Goal: Task Accomplishment & Management: Manage account settings

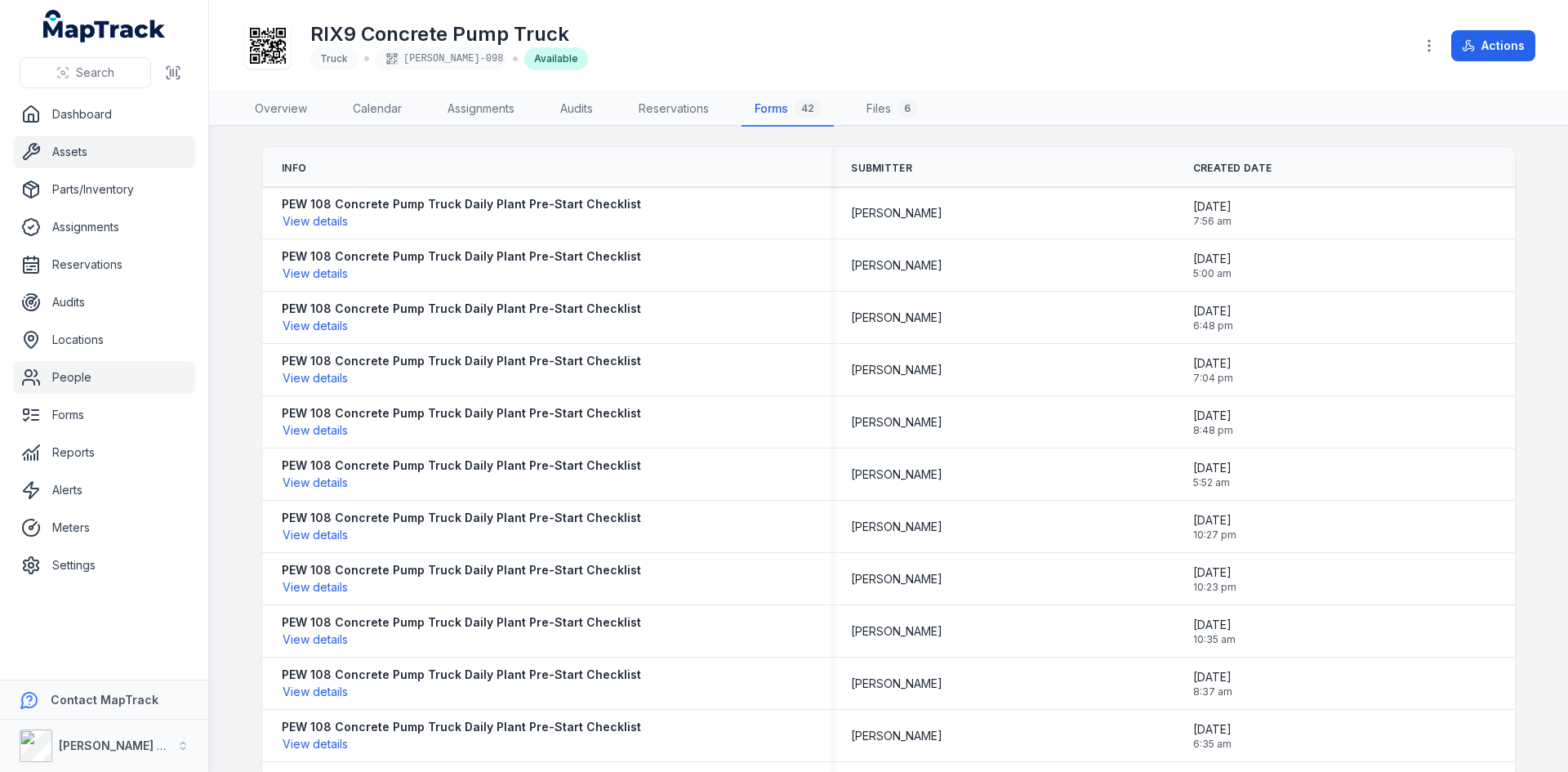
click at [56, 376] on link "People" at bounding box center [104, 377] width 182 height 33
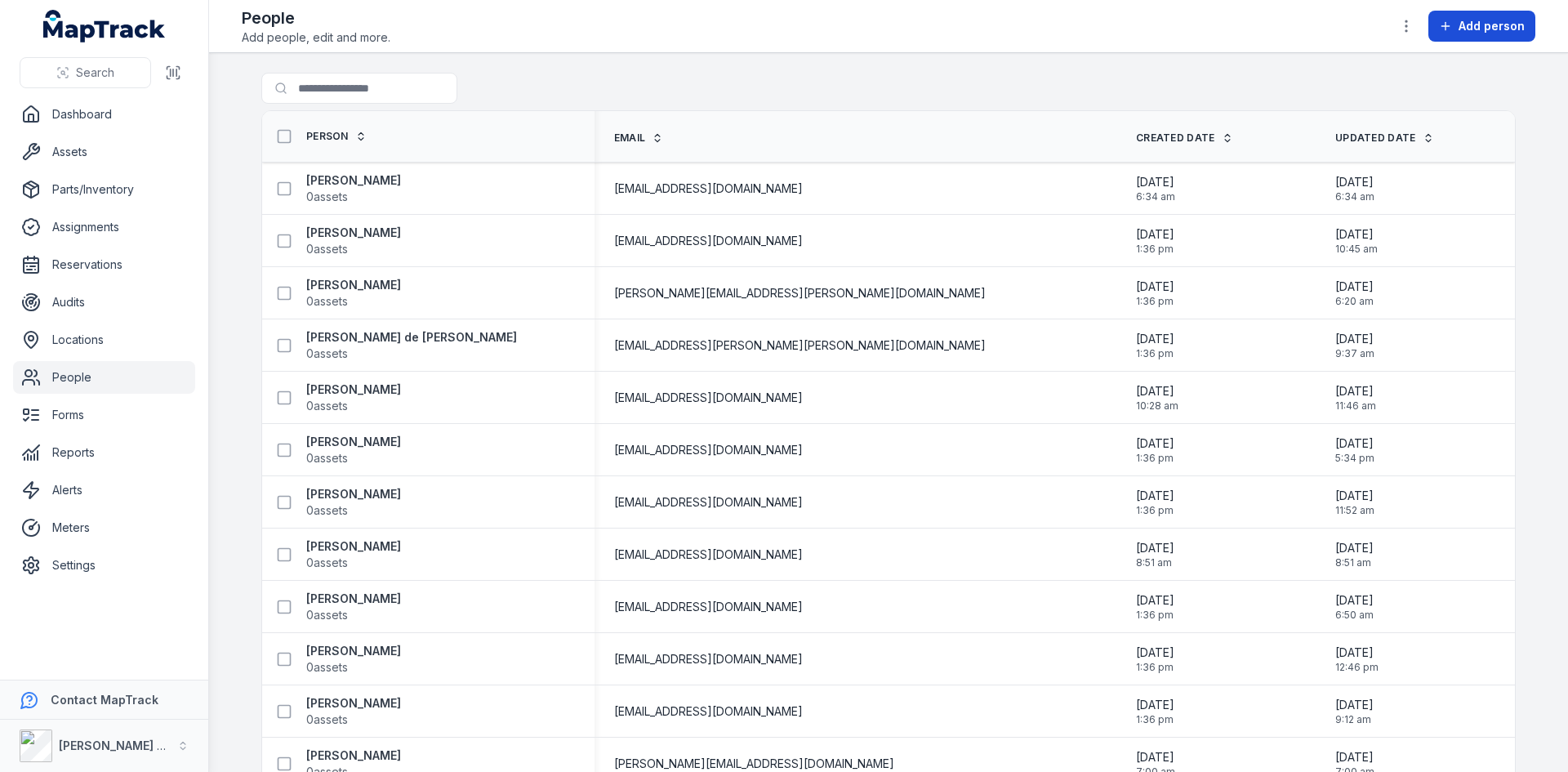
click at [1479, 22] on span "Add person" at bounding box center [1491, 26] width 66 height 17
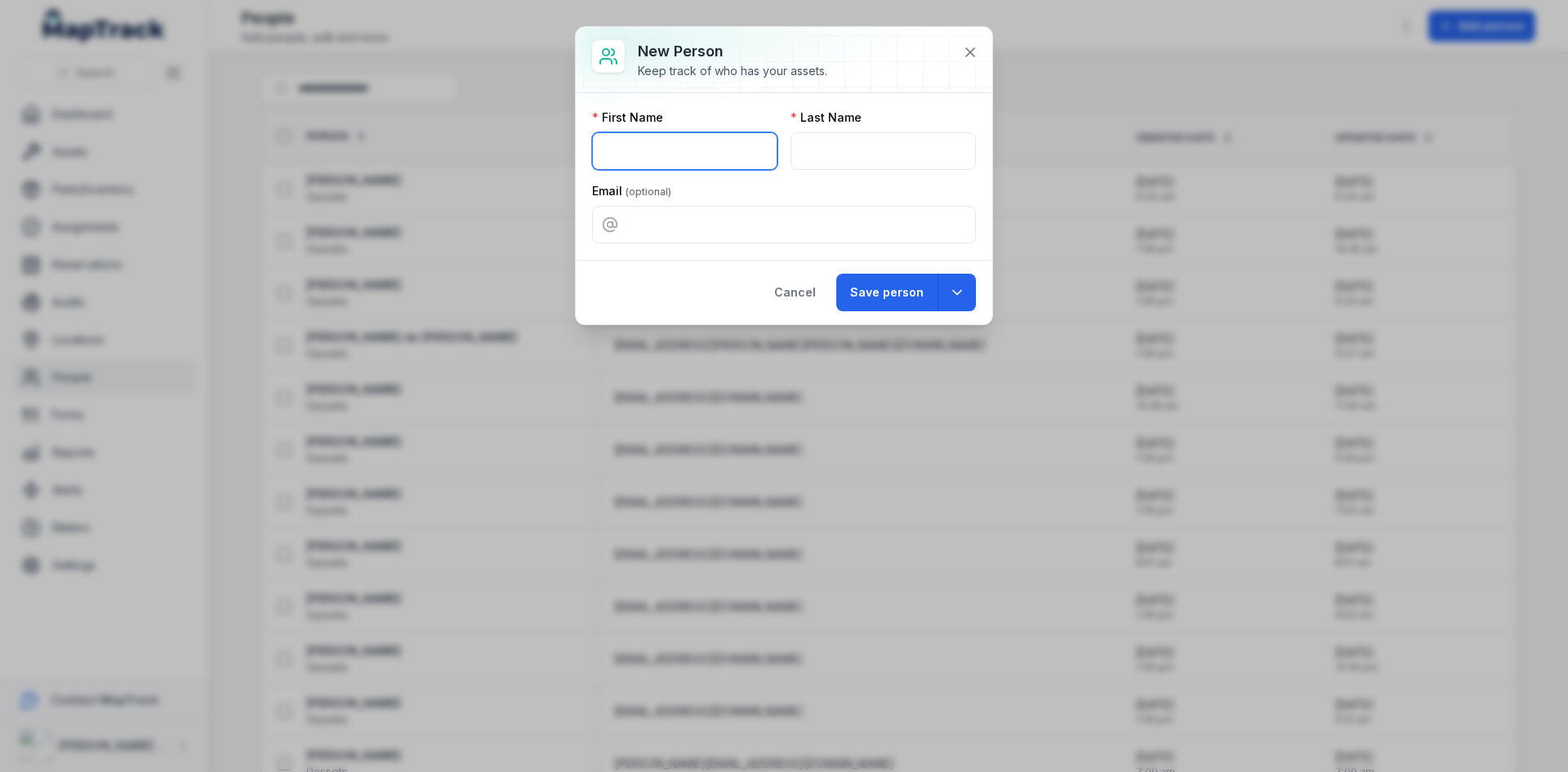
click at [711, 158] on input "text" at bounding box center [685, 151] width 186 height 38
type input "*****"
click at [899, 149] on input "text" at bounding box center [883, 151] width 186 height 38
type input "******"
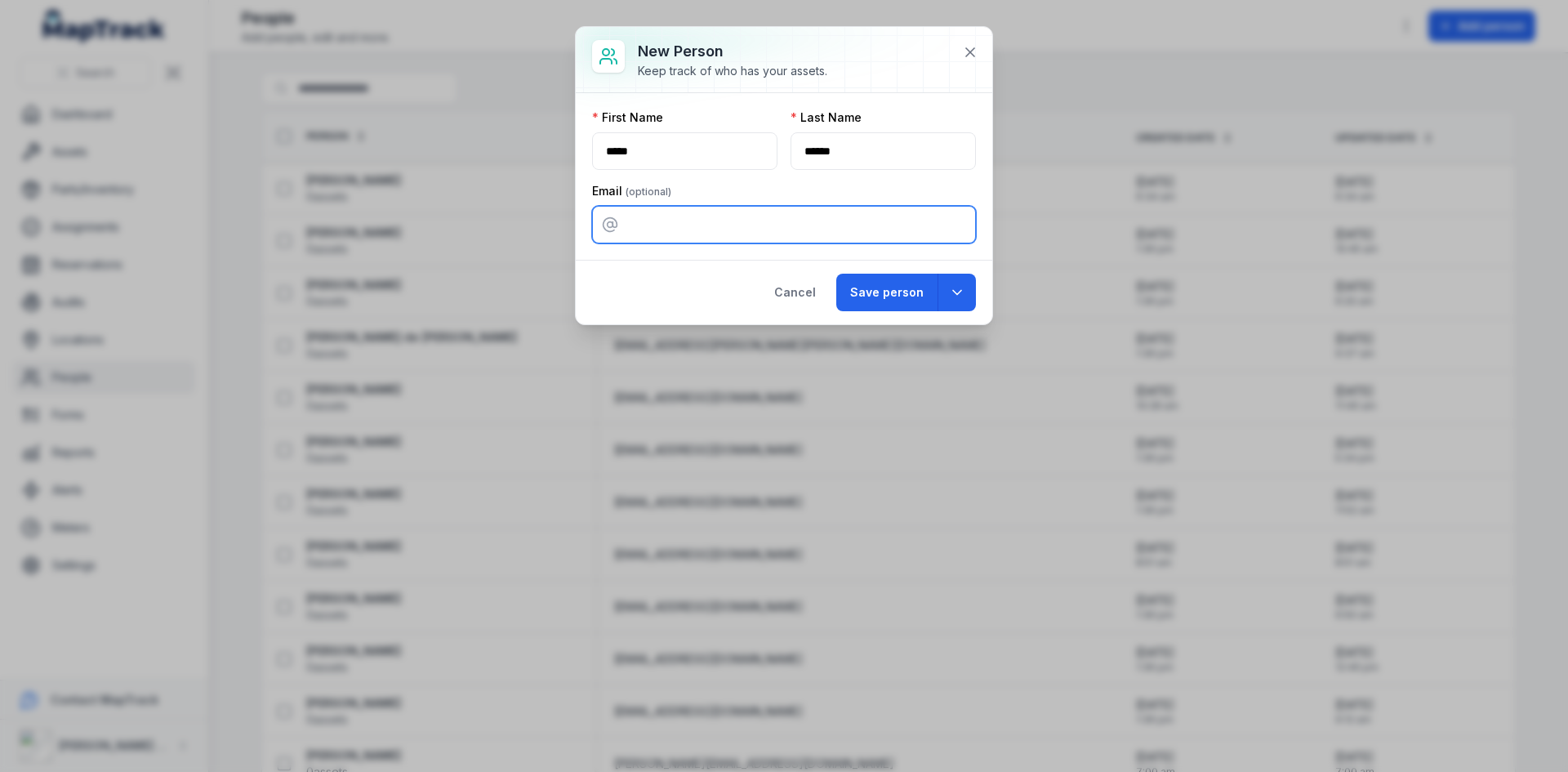
click at [807, 217] on input "email" at bounding box center [784, 224] width 383 height 38
drag, startPoint x: 807, startPoint y: 217, endPoint x: 851, endPoint y: 220, distance: 44.1
click at [807, 217] on input "email" at bounding box center [784, 224] width 383 height 38
click at [952, 293] on icon "button" at bounding box center [956, 293] width 17 height 17
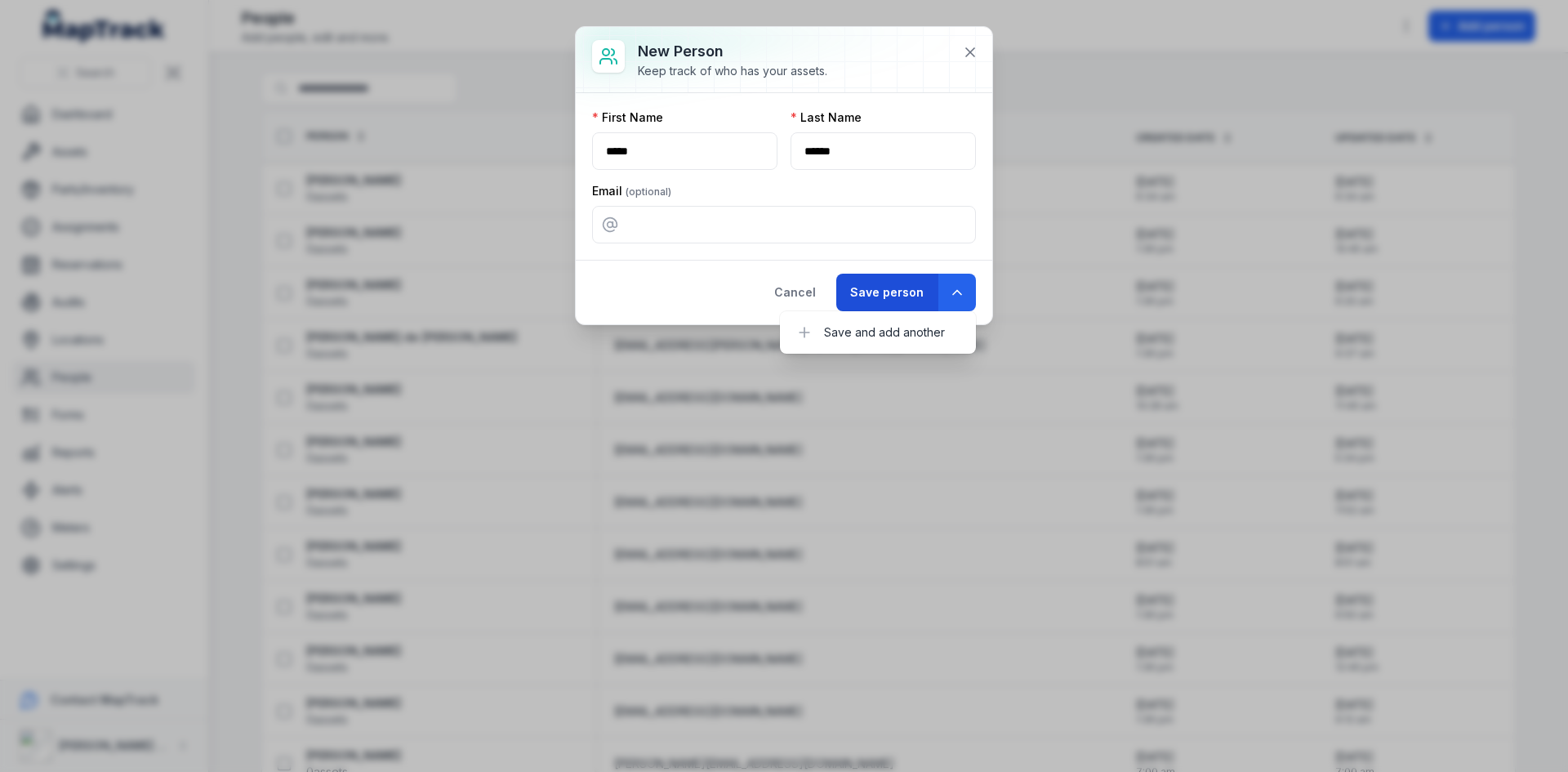
click at [900, 292] on button "Save person" at bounding box center [886, 293] width 101 height 38
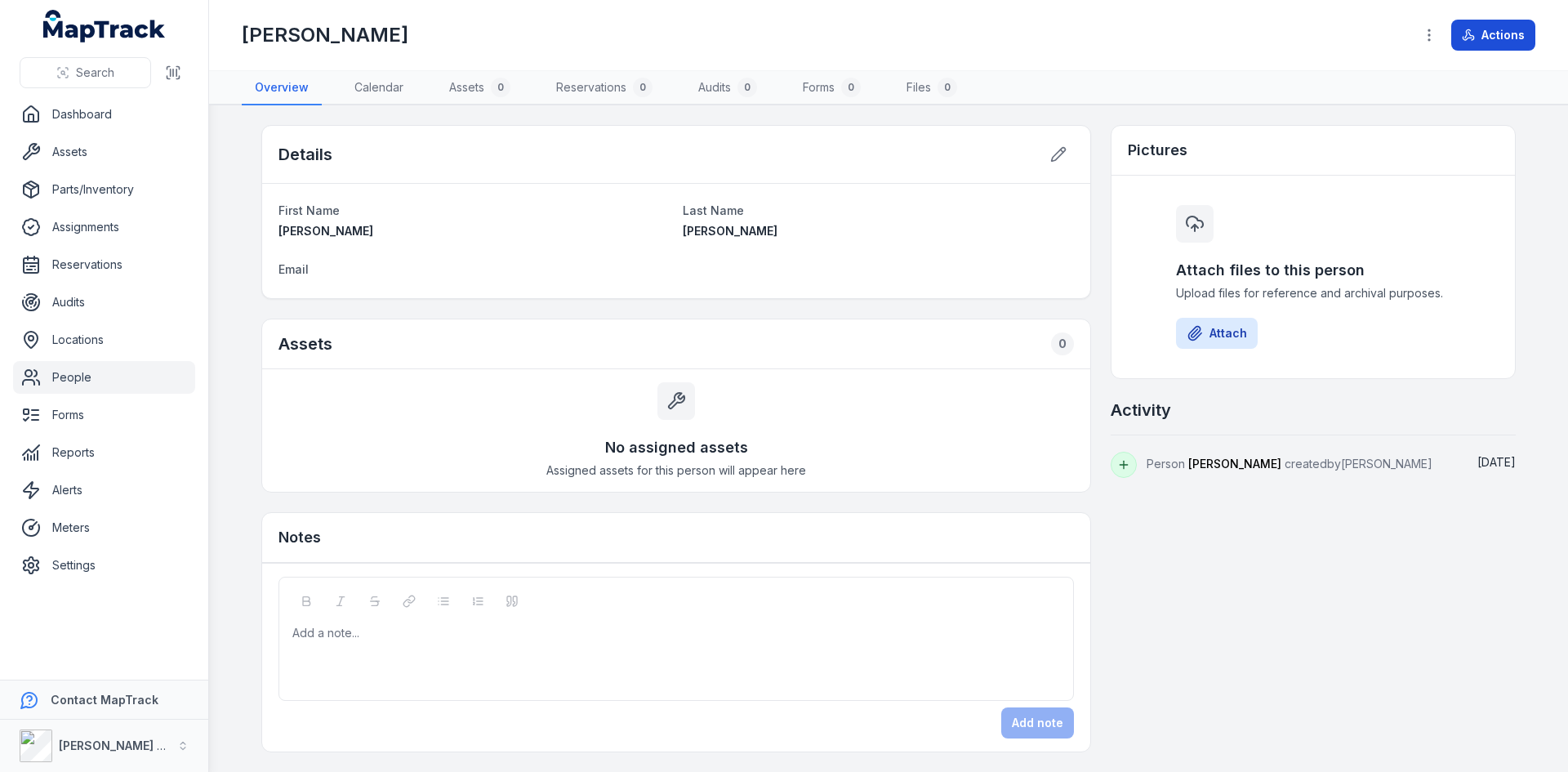
click at [1514, 40] on button "Actions" at bounding box center [1492, 35] width 84 height 31
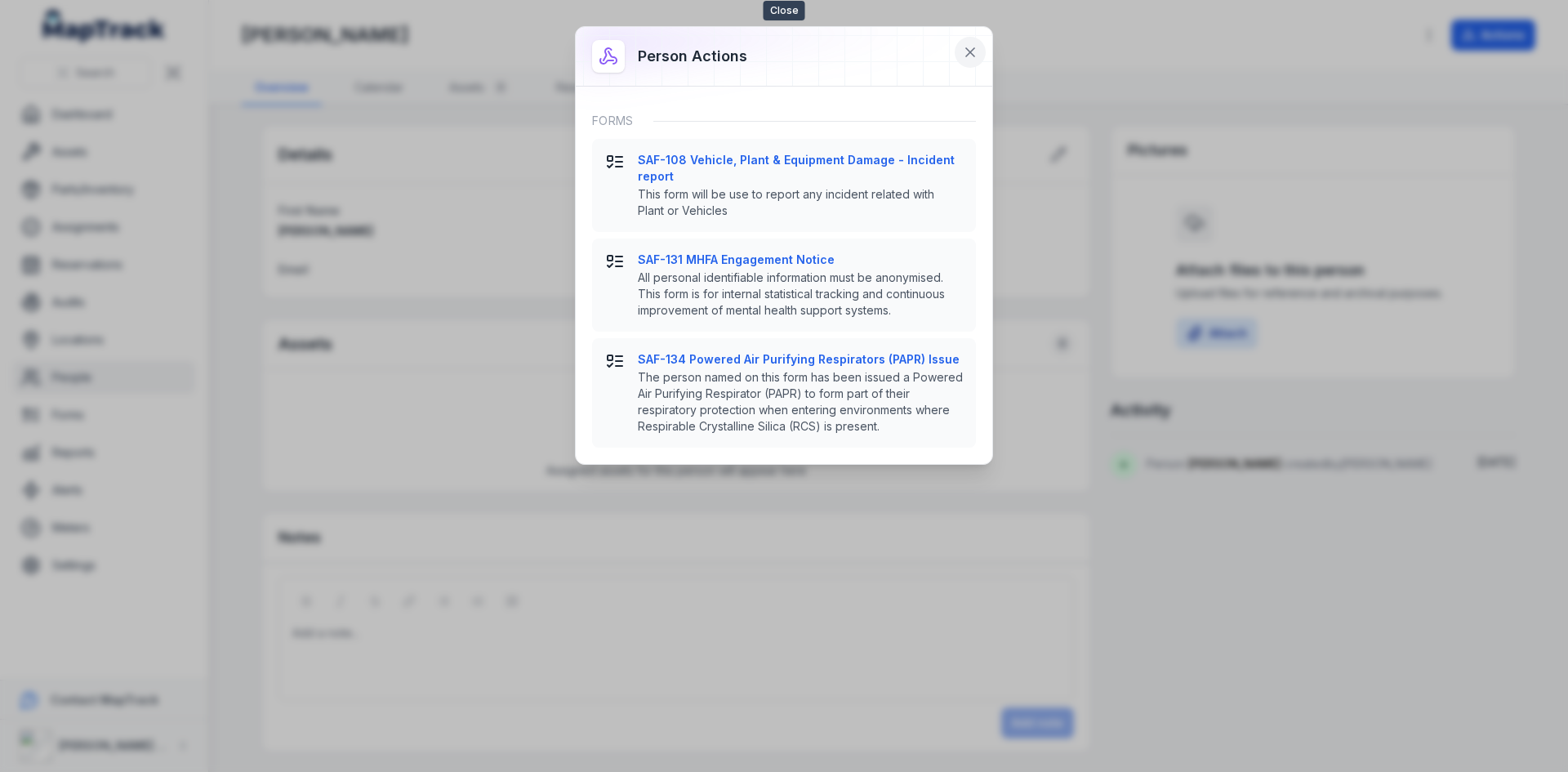
click at [969, 50] on icon at bounding box center [970, 52] width 8 height 8
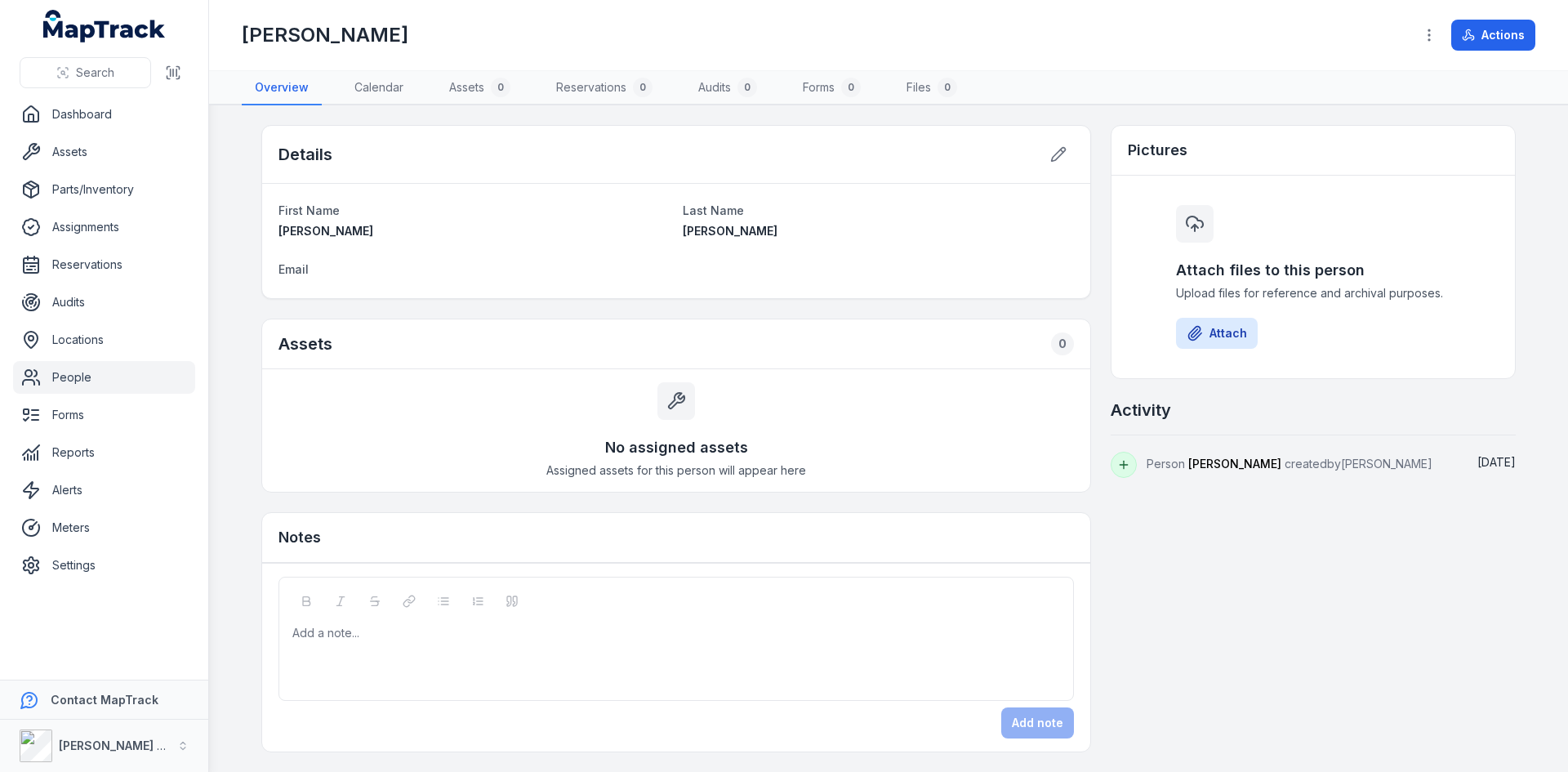
click at [74, 384] on link "People" at bounding box center [104, 377] width 182 height 33
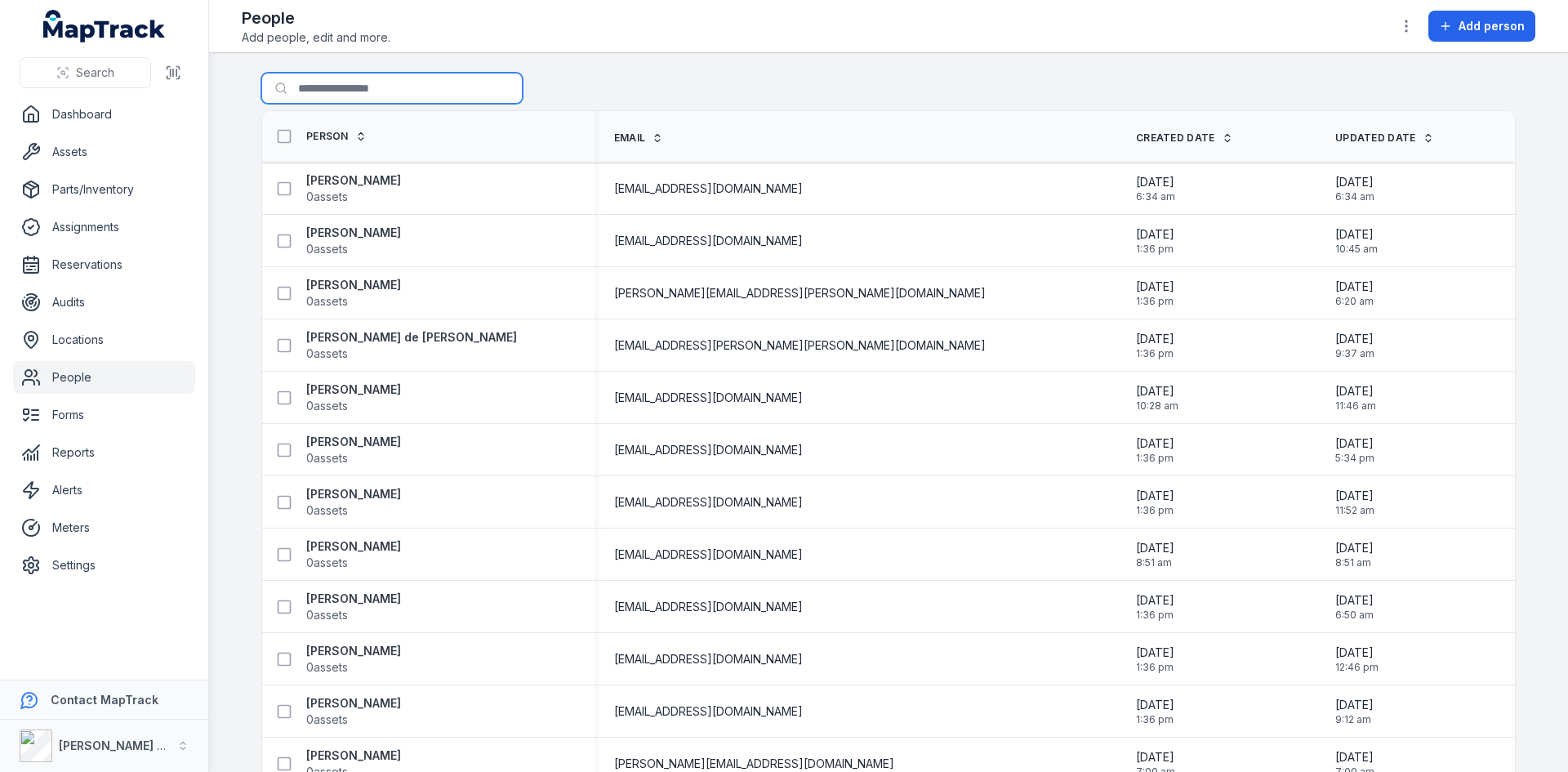
click at [383, 87] on input "Search for people" at bounding box center [391, 88] width 261 height 31
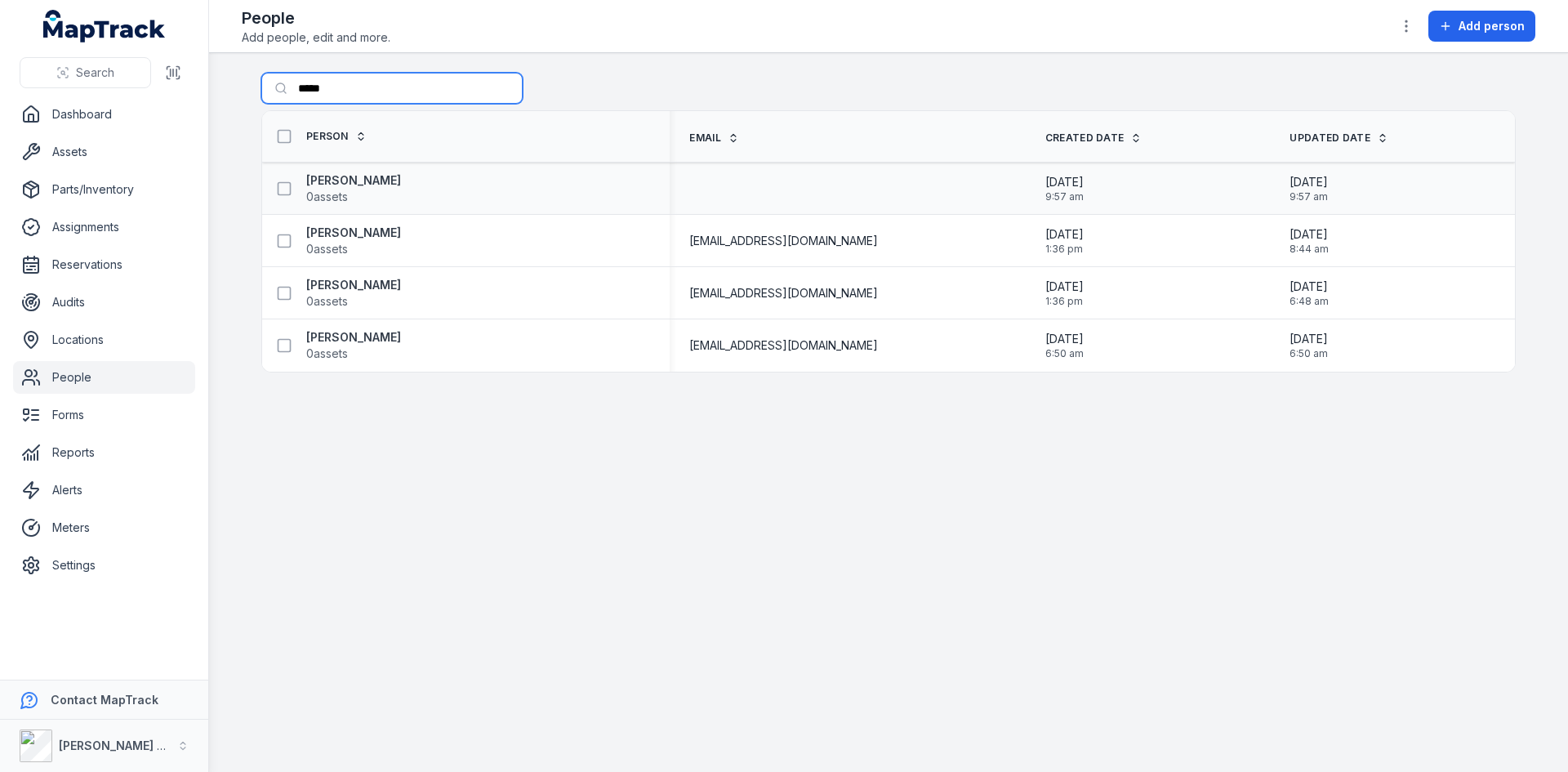
type input "*****"
click at [421, 180] on div "[PERSON_NAME] 0 assets" at bounding box center [459, 188] width 381 height 33
click at [289, 196] on icon at bounding box center [284, 189] width 17 height 17
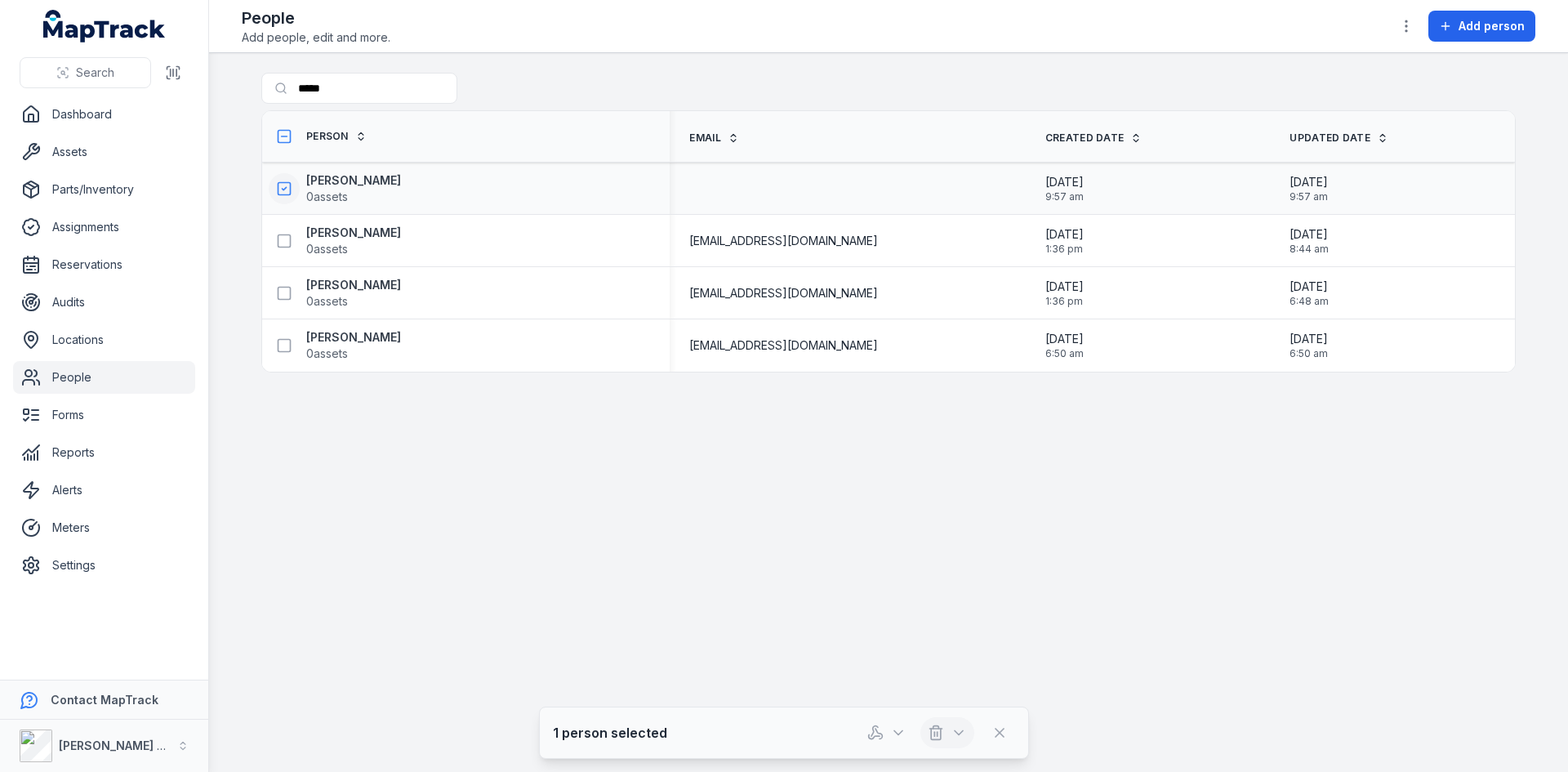
click at [940, 733] on icon "button" at bounding box center [936, 733] width 10 height 11
click at [939, 667] on div "Delete" at bounding box center [947, 660] width 183 height 30
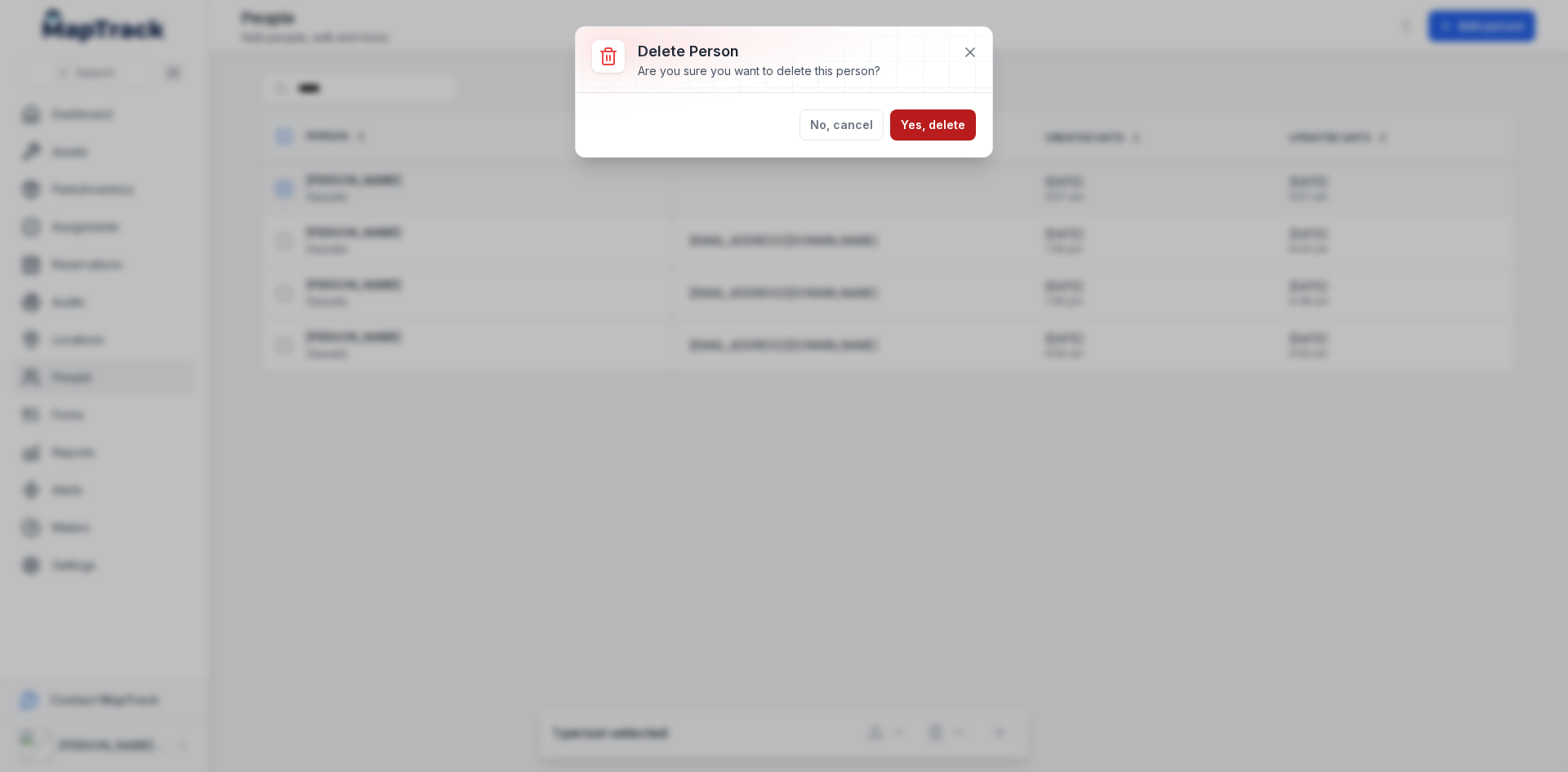
click at [946, 129] on button "Yes, delete" at bounding box center [933, 125] width 86 height 31
